Goal: Information Seeking & Learning: Learn about a topic

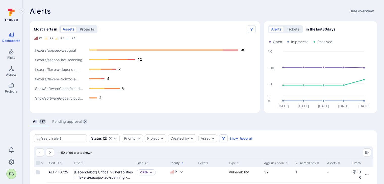
click at [86, 32] on button "projects" at bounding box center [86, 29] width 19 height 6
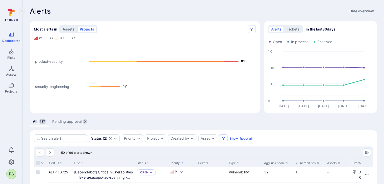
click at [73, 30] on button "assets" at bounding box center [68, 29] width 16 height 6
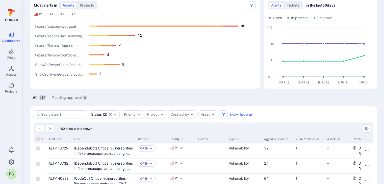
scroll to position [50, 0]
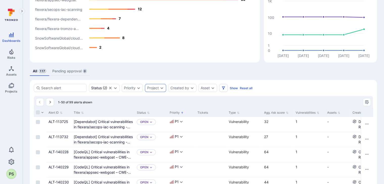
click at [162, 89] on icon "Expand dropdown" at bounding box center [162, 88] width 4 height 4
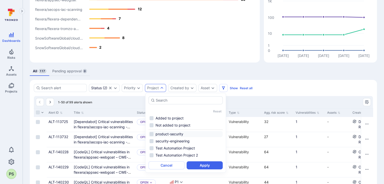
scroll to position [76, 0]
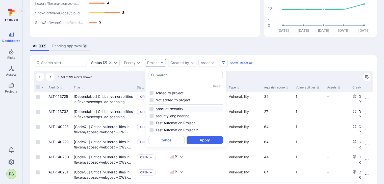
click at [173, 110] on li "product-security" at bounding box center [185, 109] width 74 height 6
click at [207, 139] on button "Apply" at bounding box center [205, 140] width 36 height 8
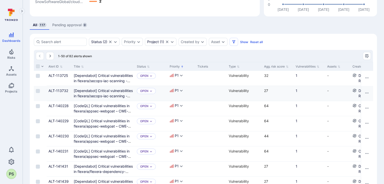
scroll to position [71, 0]
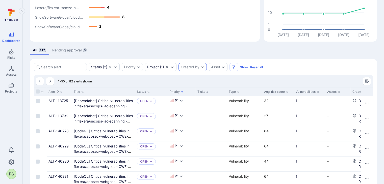
click at [198, 66] on div "Created by" at bounding box center [190, 67] width 19 height 4
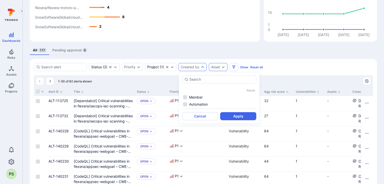
click at [215, 66] on div "Asset" at bounding box center [215, 67] width 9 height 4
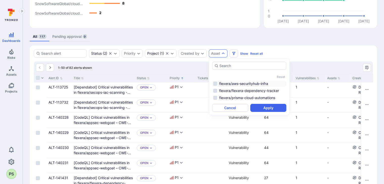
scroll to position [97, 0]
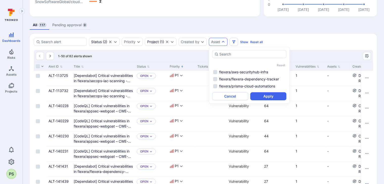
click at [304, 44] on div "Status ( 2 ) Priority Project ( 1 ) Created by Asset Show Reset all" at bounding box center [203, 42] width 339 height 8
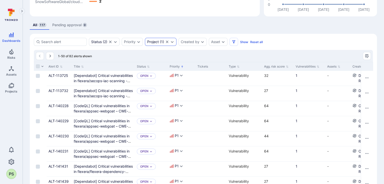
click at [169, 42] on icon "Clear selection" at bounding box center [167, 42] width 4 height 4
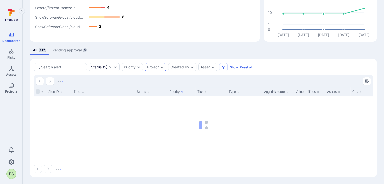
scroll to position [71, 0]
click at [210, 66] on div "Asset" at bounding box center [207, 67] width 19 height 8
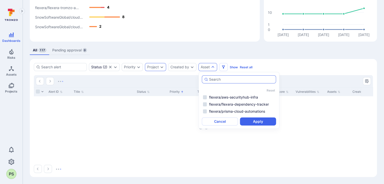
click at [239, 80] on input "autocomplete options" at bounding box center [241, 79] width 65 height 5
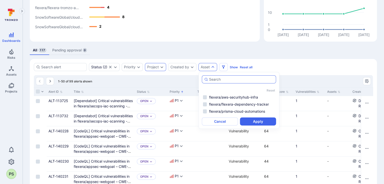
click at [224, 81] on input "autocomplete options" at bounding box center [241, 79] width 65 height 5
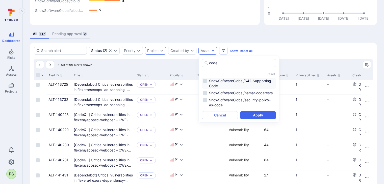
scroll to position [97, 0]
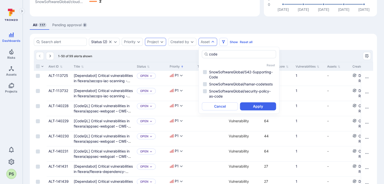
type input "code"
click at [338, 41] on div "Status ( 2 ) Priority Project Created by Asset Show Reset all" at bounding box center [203, 42] width 339 height 8
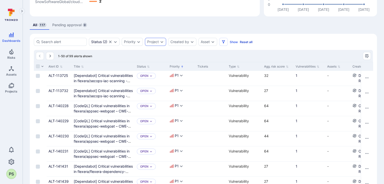
click at [247, 42] on button "Reset all" at bounding box center [246, 42] width 13 height 4
click at [138, 41] on icon "Expand dropdown" at bounding box center [139, 42] width 4 height 4
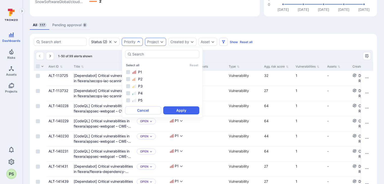
click at [158, 40] on div "Project" at bounding box center [153, 42] width 12 height 4
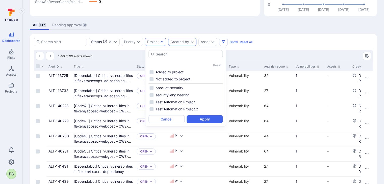
click at [182, 40] on div "Created by" at bounding box center [179, 42] width 19 height 4
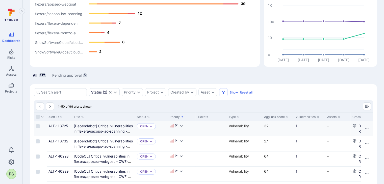
scroll to position [0, 0]
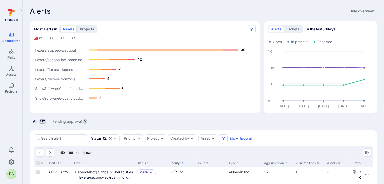
click at [87, 29] on button "projects" at bounding box center [86, 29] width 19 height 6
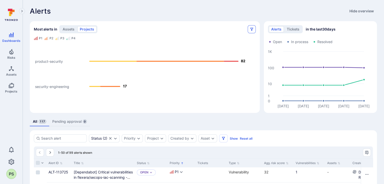
click at [253, 29] on icon "Most alerts" at bounding box center [252, 29] width 4 height 4
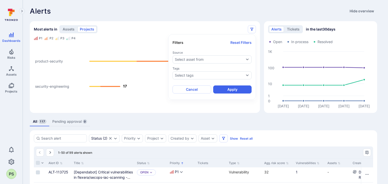
click at [236, 14] on div at bounding box center [194, 92] width 388 height 184
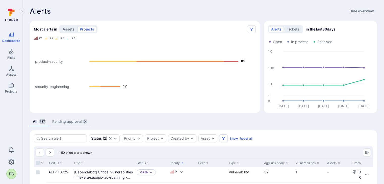
click at [63, 30] on button "assets" at bounding box center [68, 29] width 16 height 6
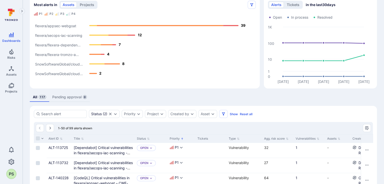
scroll to position [50, 0]
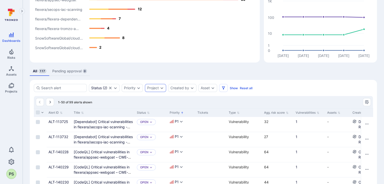
click at [164, 89] on div "Project" at bounding box center [155, 88] width 21 height 8
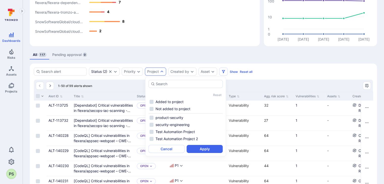
scroll to position [76, 0]
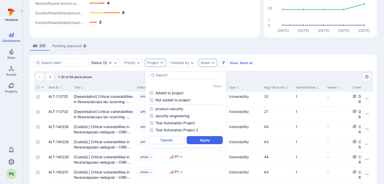
click at [213, 62] on icon "Expand dropdown" at bounding box center [213, 63] width 4 height 4
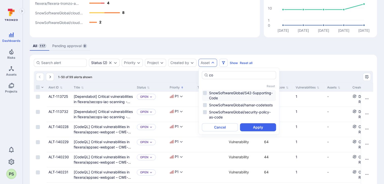
type input "c"
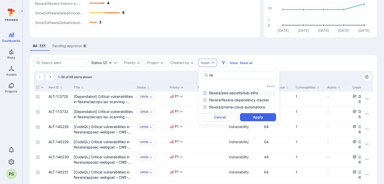
type input "o"
type input "p"
type input "cobalt"
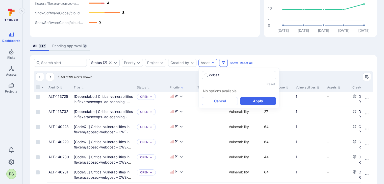
click at [223, 64] on icon "Filters" at bounding box center [223, 63] width 4 height 4
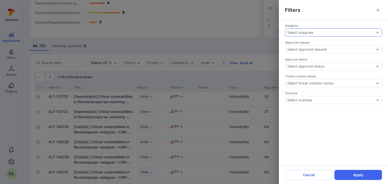
click at [333, 33] on div "Select assignee" at bounding box center [330, 33] width 87 height 4
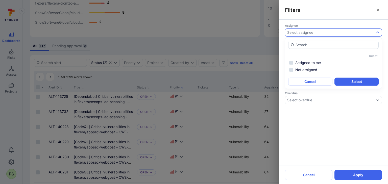
click at [333, 33] on div "Select assignee" at bounding box center [330, 33] width 87 height 4
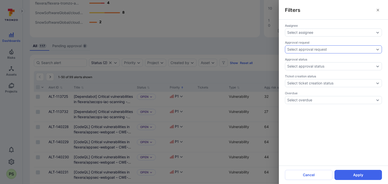
click at [331, 45] on div "Select approval request" at bounding box center [333, 49] width 97 height 8
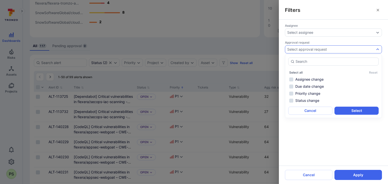
click at [331, 47] on div "Select approval request" at bounding box center [330, 49] width 87 height 4
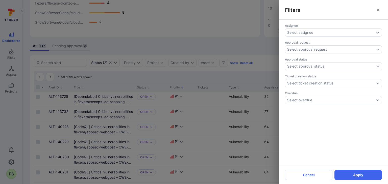
click at [234, 40] on div "Filters Assignee Select assignee Approval request Select approval request Appro…" at bounding box center [194, 92] width 388 height 184
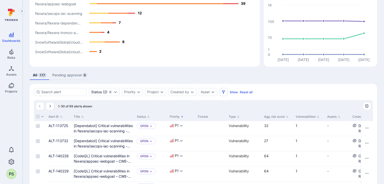
scroll to position [25, 0]
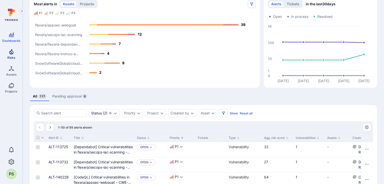
click at [10, 50] on icon "Risks" at bounding box center [11, 52] width 6 height 6
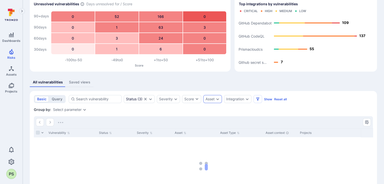
click at [214, 98] on div "Asset" at bounding box center [209, 99] width 9 height 4
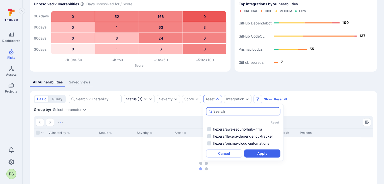
click at [230, 111] on input "autocomplete options" at bounding box center [245, 111] width 65 height 5
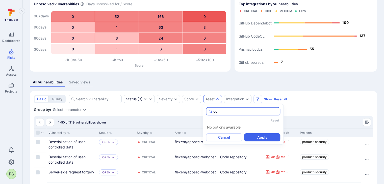
type input "c"
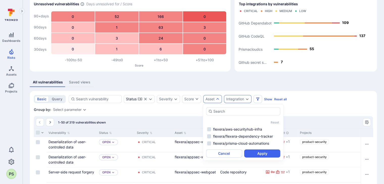
click at [241, 101] on div "Integration" at bounding box center [238, 99] width 28 height 8
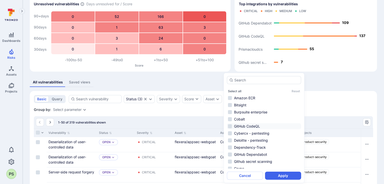
click at [251, 125] on li "GitHub CodeQL" at bounding box center [264, 126] width 74 height 6
click at [284, 176] on button "Apply" at bounding box center [283, 176] width 36 height 8
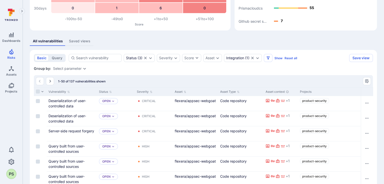
scroll to position [92, 0]
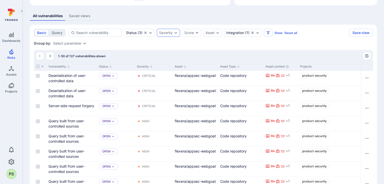
click at [165, 34] on div "Severity" at bounding box center [166, 33] width 14 height 4
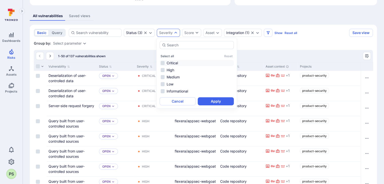
click at [166, 61] on li "Critical" at bounding box center [197, 63] width 74 height 6
click at [222, 102] on button "Apply" at bounding box center [216, 101] width 36 height 8
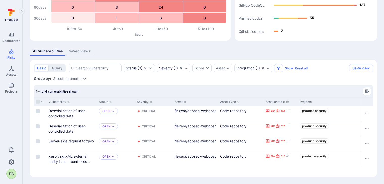
scroll to position [56, 0]
click at [74, 112] on link "Deserialization of user-controlled data" at bounding box center [67, 114] width 38 height 10
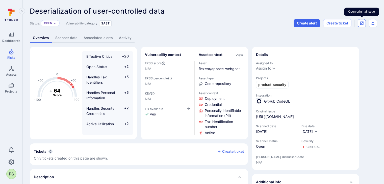
click at [362, 22] on icon "Open original issue" at bounding box center [362, 23] width 4 height 4
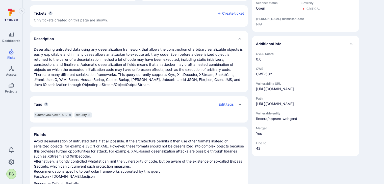
scroll to position [101, 0]
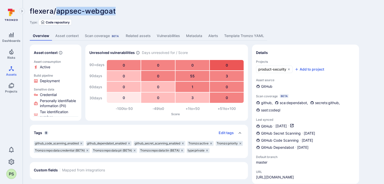
drag, startPoint x: 113, startPoint y: 12, endPoint x: 57, endPoint y: 10, distance: 55.6
click at [57, 10] on div "flexera/appsec-webgoat ... Show more" at bounding box center [167, 11] width 275 height 8
copy span "appsec-webgoat"
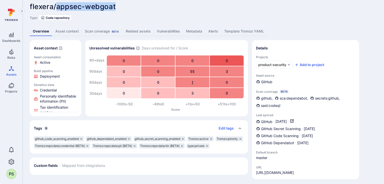
scroll to position [7, 0]
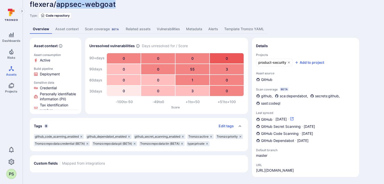
click at [294, 117] on icon "Open in GitHub dashboard" at bounding box center [292, 119] width 4 height 4
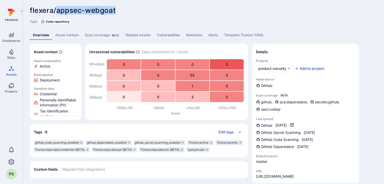
scroll to position [0, 0]
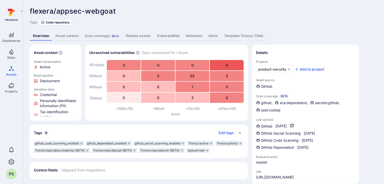
drag, startPoint x: 181, startPoint y: 24, endPoint x: 148, endPoint y: 4, distance: 38.5
click at [181, 24] on div "Type: Code repository" at bounding box center [203, 22] width 347 height 6
